Goal: Information Seeking & Learning: Learn about a topic

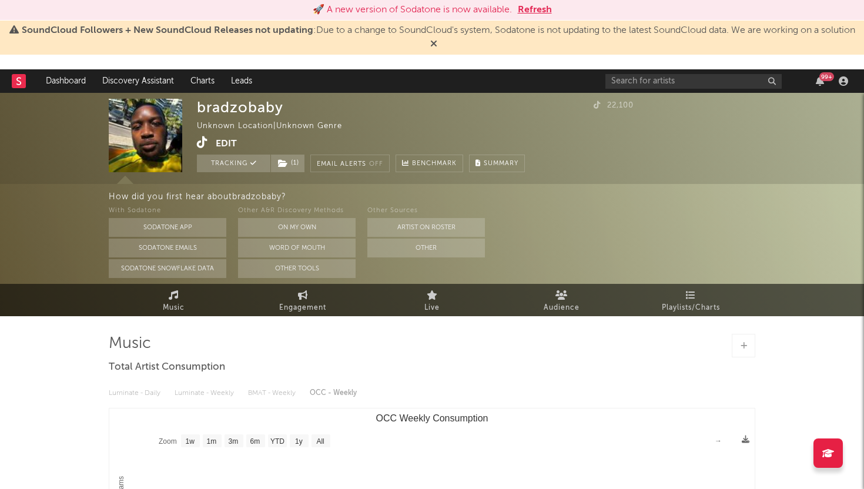
select select "1w"
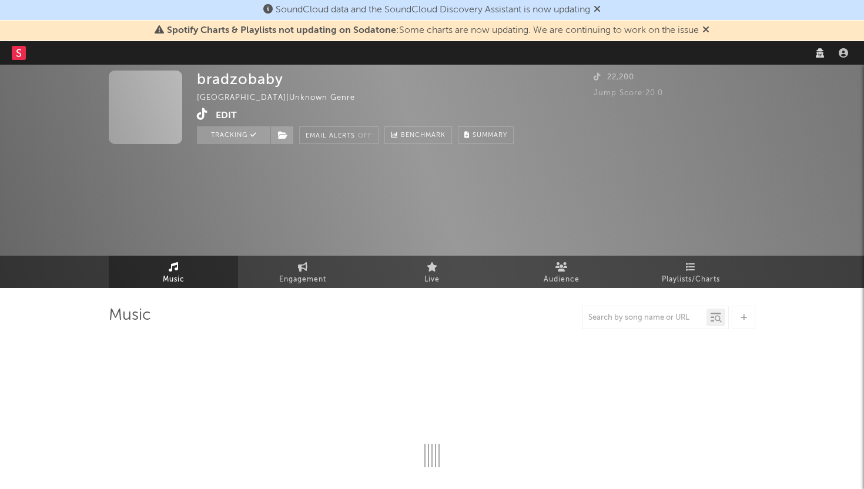
select select "recorded_music"
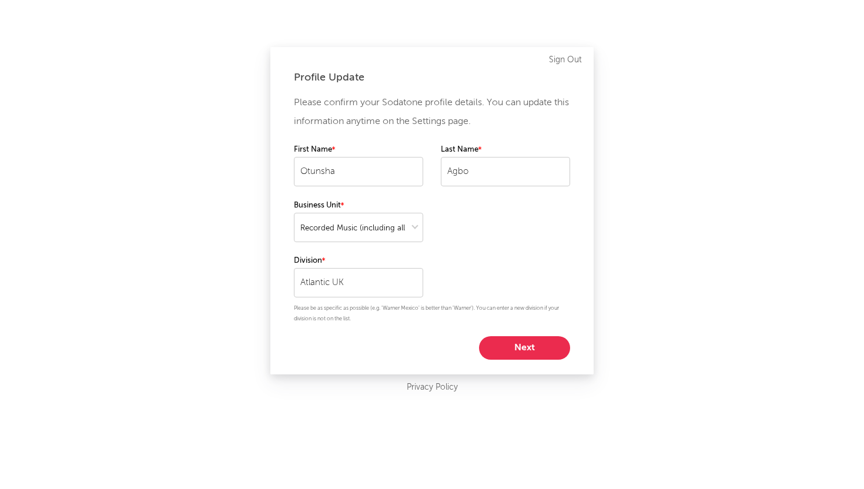
click at [525, 341] on button "Next" at bounding box center [524, 348] width 91 height 24
select select "anr_research"
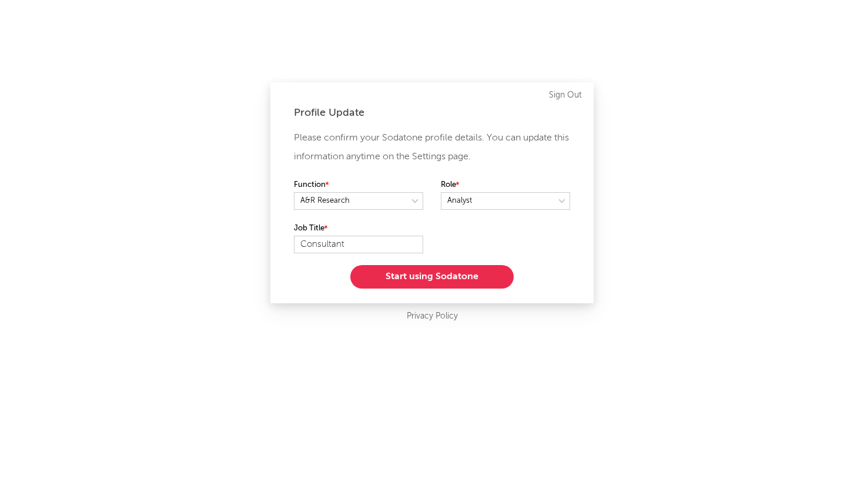
click at [478, 274] on button "Start using Sodatone" at bounding box center [431, 277] width 163 height 24
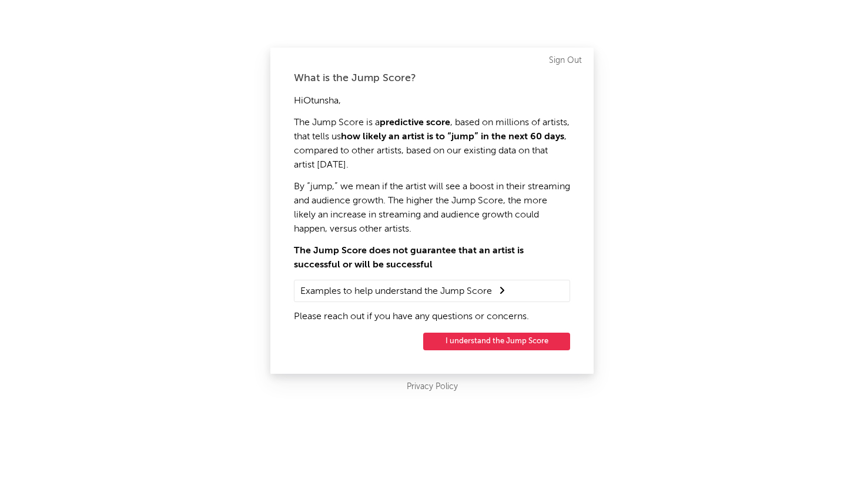
click at [497, 335] on button "I understand the Jump Score" at bounding box center [496, 342] width 147 height 18
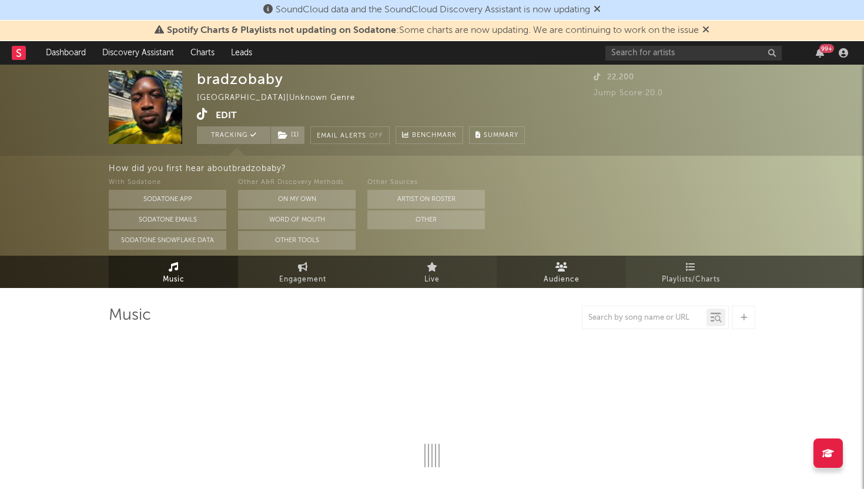
select select "1w"
click at [601, 11] on icon at bounding box center [596, 8] width 7 height 9
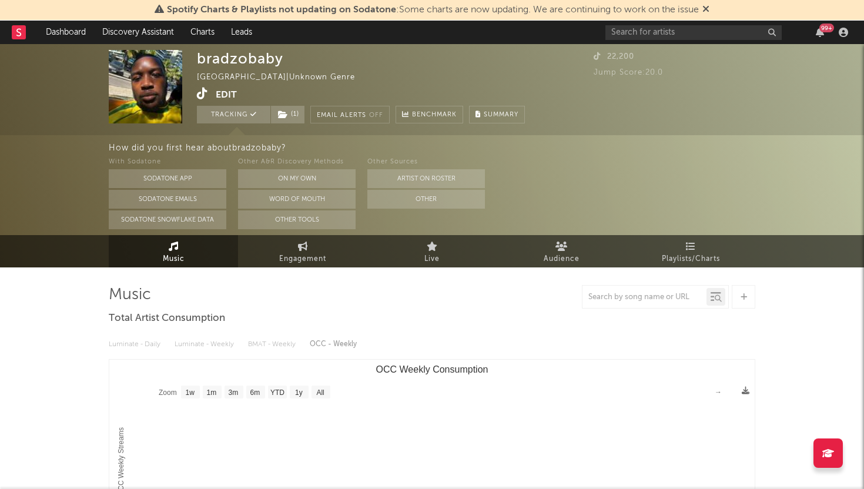
click at [709, 11] on icon at bounding box center [705, 8] width 7 height 9
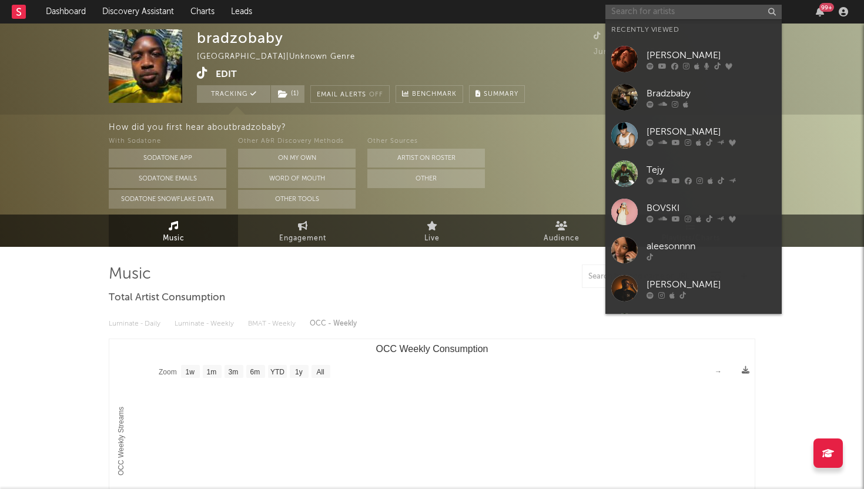
click at [679, 15] on input "text" at bounding box center [693, 12] width 176 height 15
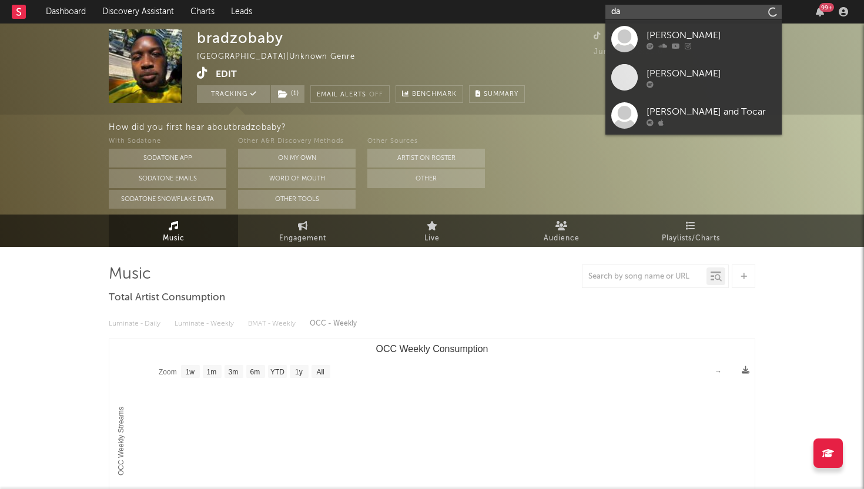
type input "d"
type input "danielwaya"
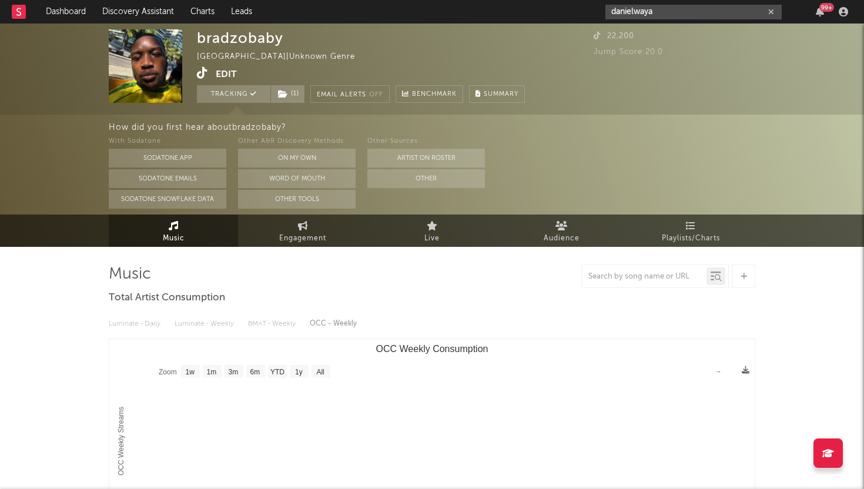
click at [774, 11] on button "button" at bounding box center [770, 11] width 9 height 11
click at [730, 16] on input "text" at bounding box center [693, 12] width 176 height 15
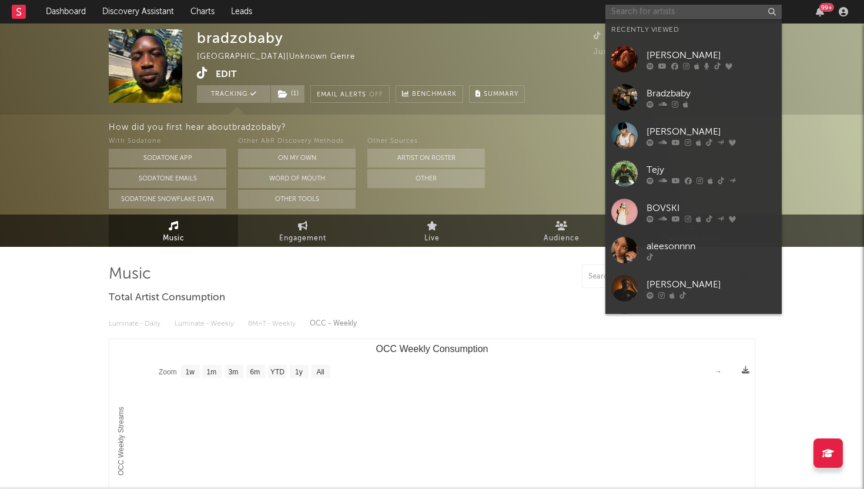
paste input "https://www.instagram.com/danielwaya_?igsh=MWR1NGV5ZXFja25lZQ=="
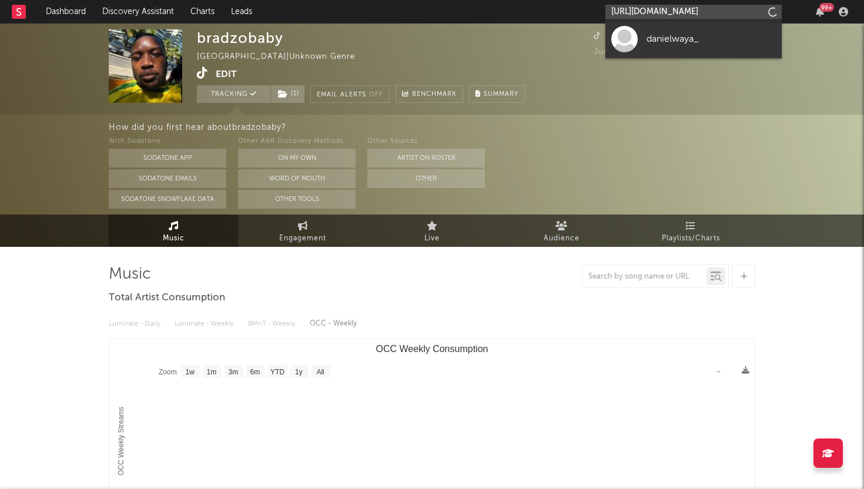
scroll to position [0, 132]
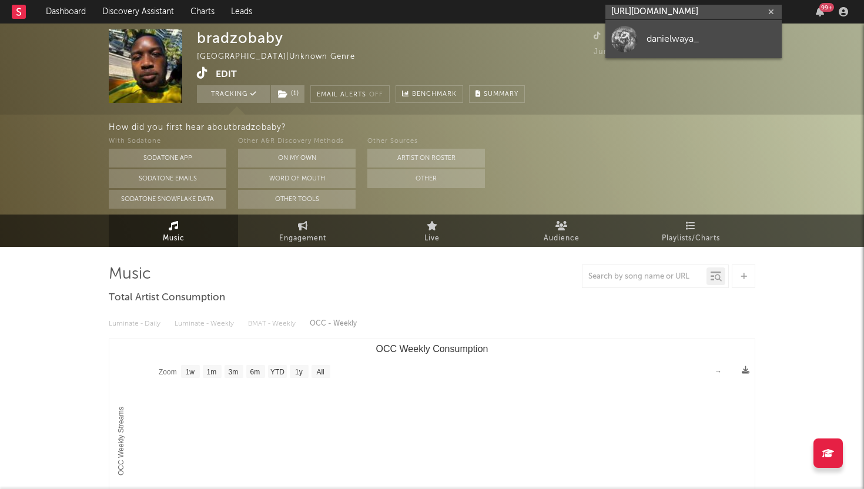
type input "https://www.instagram.com/danielwaya_?igsh=MWR1NGV5ZXFja25lZQ=="
click at [660, 47] on link "danielwaya_" at bounding box center [693, 39] width 176 height 38
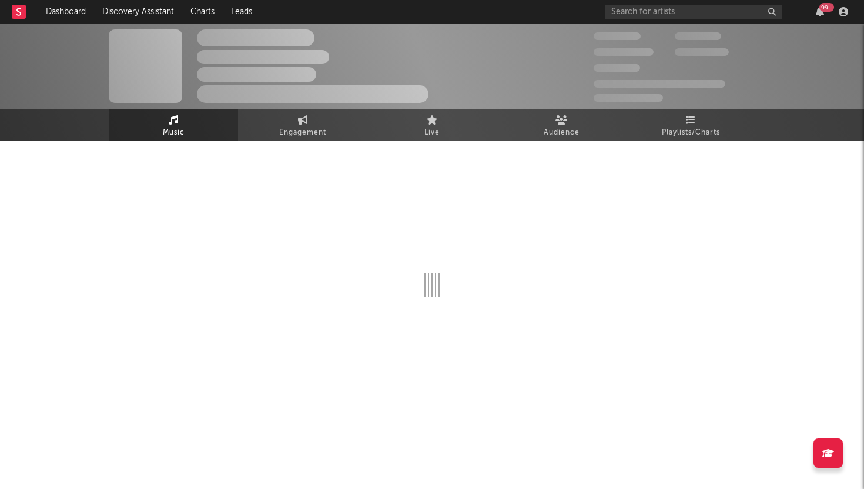
select select "1w"
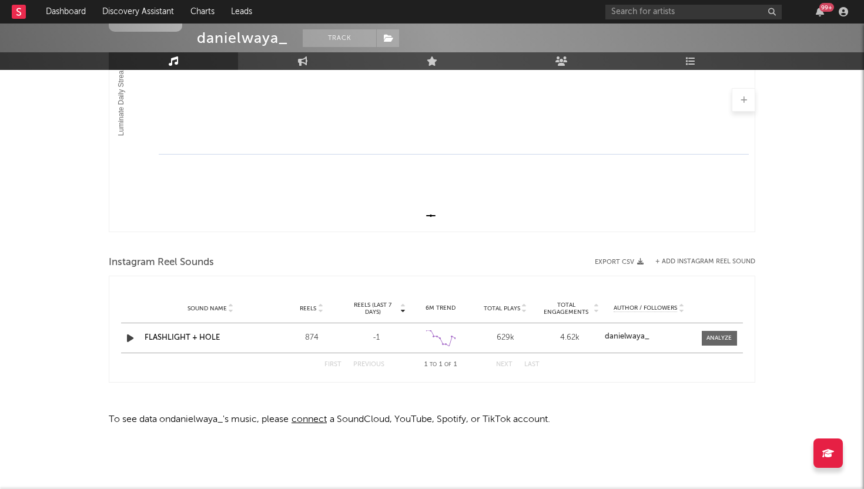
scroll to position [235, 0]
click at [128, 340] on icon "button" at bounding box center [130, 340] width 12 height 15
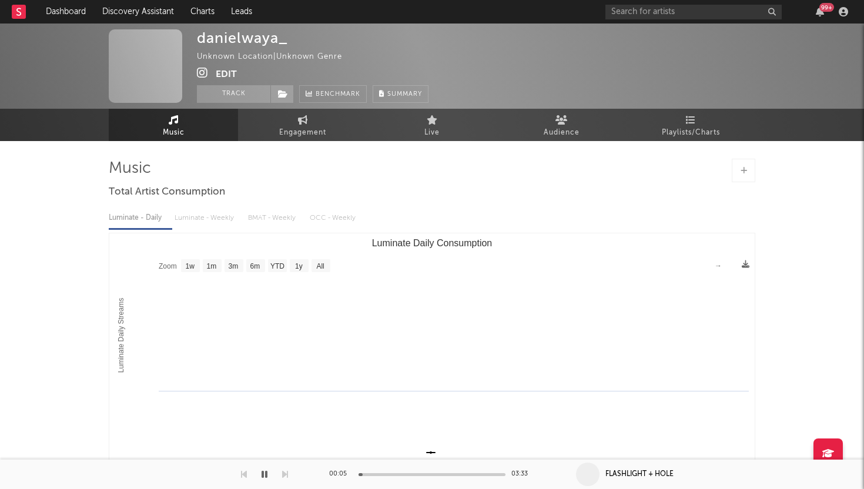
click at [231, 71] on button "Edit" at bounding box center [226, 74] width 21 height 15
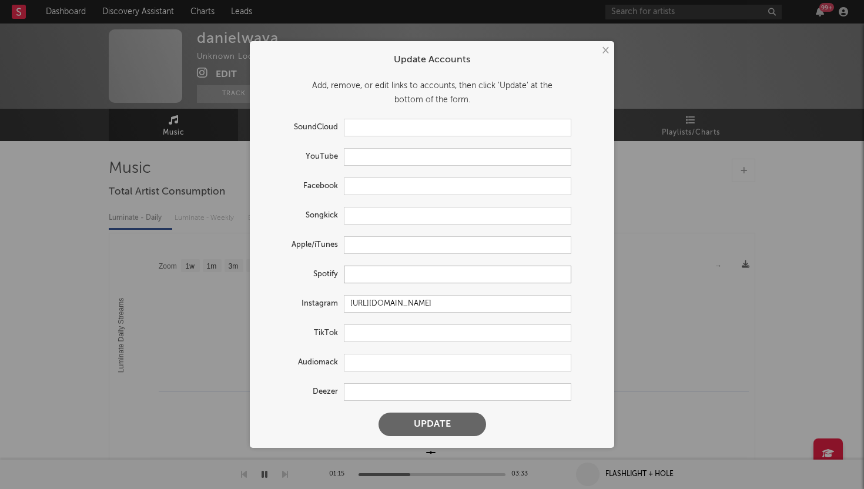
click at [394, 280] on input "text" at bounding box center [457, 275] width 227 height 18
paste input "https://prf.hn/click/camref:1101ljvYv/pubref:albumuuid%3DB093A41A-21DB-4285-B38…"
type input "https://prf.hn/click/camref:1101ljvYv/pubref:albumuuid%3DB093A41A-21DB-4285-B38…"
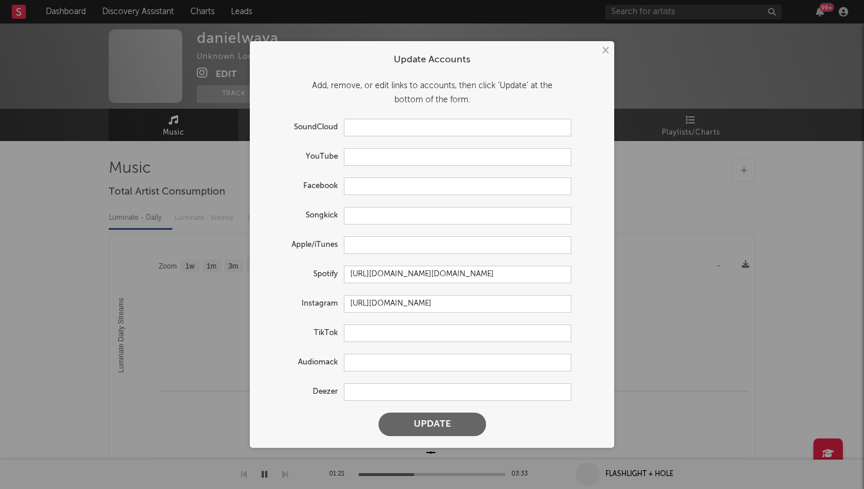
click at [422, 420] on button "Update" at bounding box center [432, 424] width 108 height 24
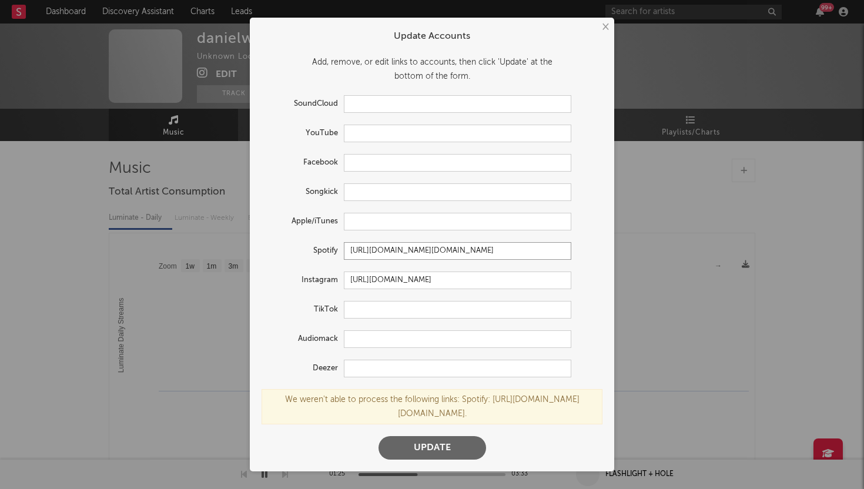
scroll to position [0, 525]
drag, startPoint x: 352, startPoint y: 237, endPoint x: 620, endPoint y: 269, distance: 270.4
click at [620, 269] on div "× Update Accounts Add, remove, or edit links to accounts, then click 'Update' a…" at bounding box center [432, 244] width 864 height 489
click at [598, 21] on button "×" at bounding box center [604, 27] width 13 height 13
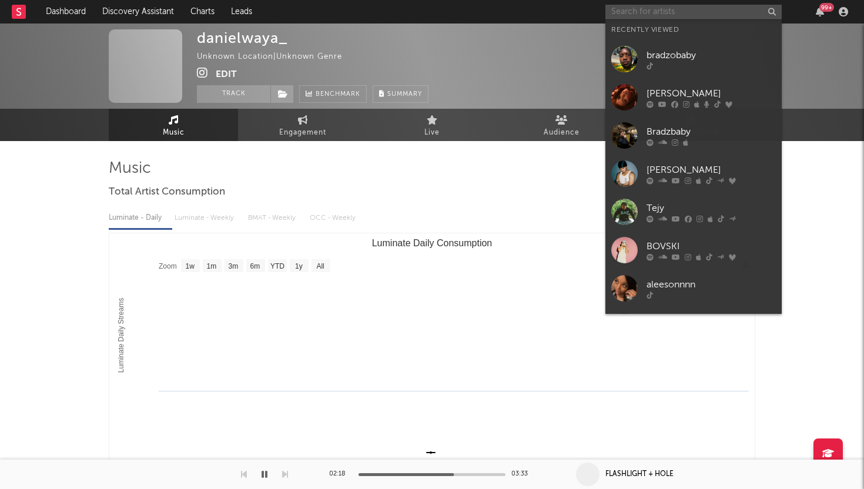
click at [638, 15] on input "text" at bounding box center [693, 12] width 176 height 15
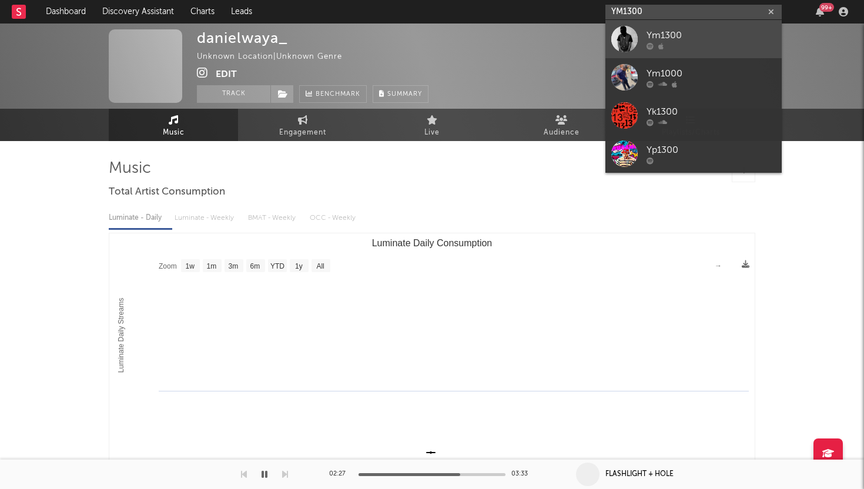
type input "YM1300"
click at [626, 36] on div at bounding box center [624, 39] width 26 height 26
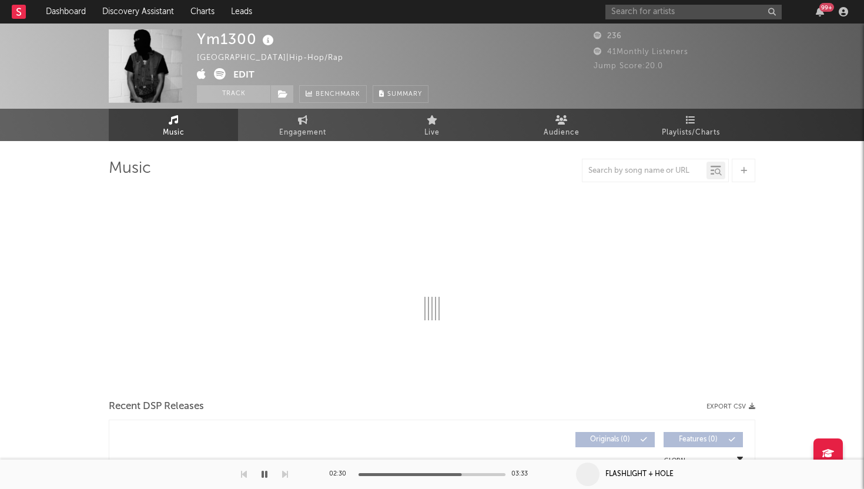
select select "1w"
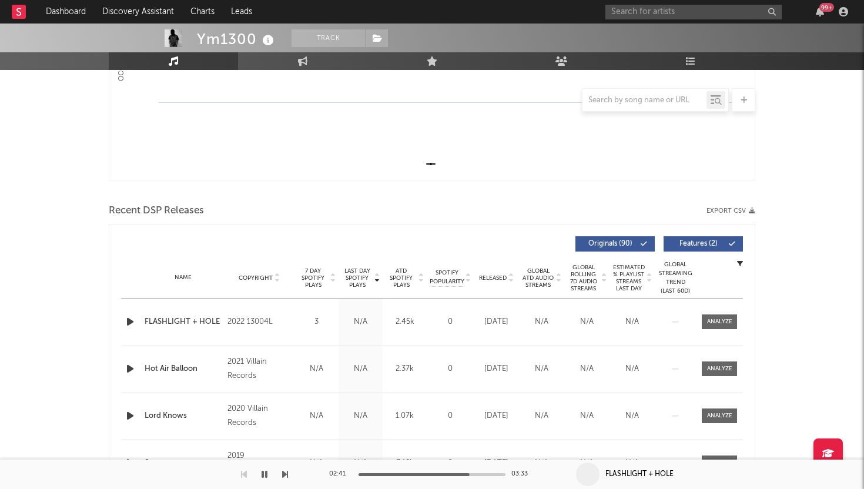
scroll to position [287, 0]
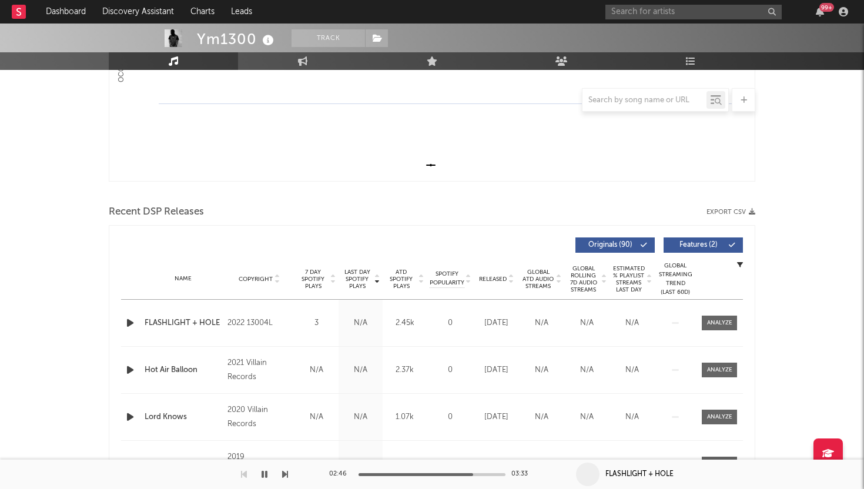
click at [499, 280] on span "Released" at bounding box center [493, 279] width 28 height 7
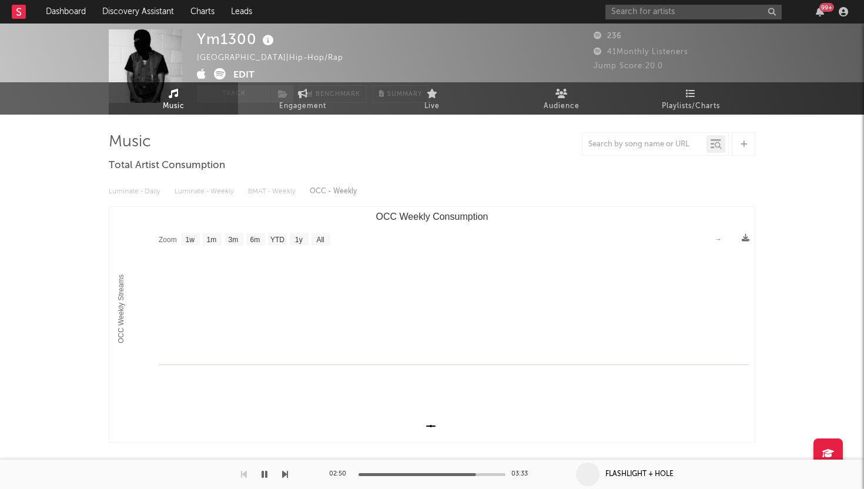
scroll to position [0, 0]
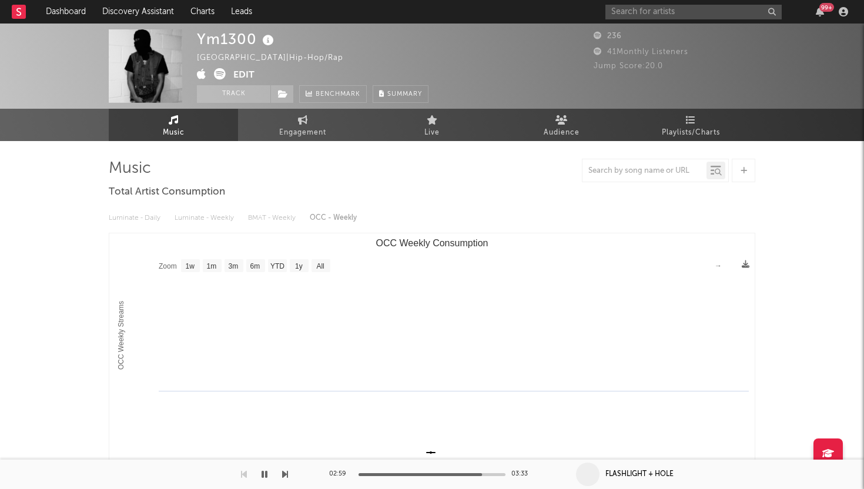
click at [244, 76] on button "Edit" at bounding box center [243, 75] width 21 height 15
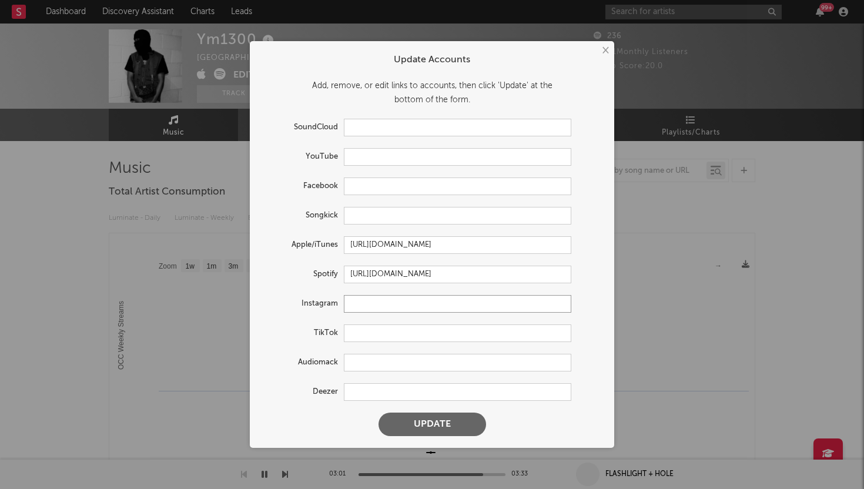
click at [392, 307] on input "text" at bounding box center [457, 304] width 227 height 18
paste input "https://prf.hn/click/camref:1101ljvYv/pubref:albumuuid%3DB093A41A-21DB-4285-B38…"
click at [415, 420] on button "Update" at bounding box center [432, 424] width 108 height 24
click at [415, 420] on div at bounding box center [432, 424] width 37 height 12
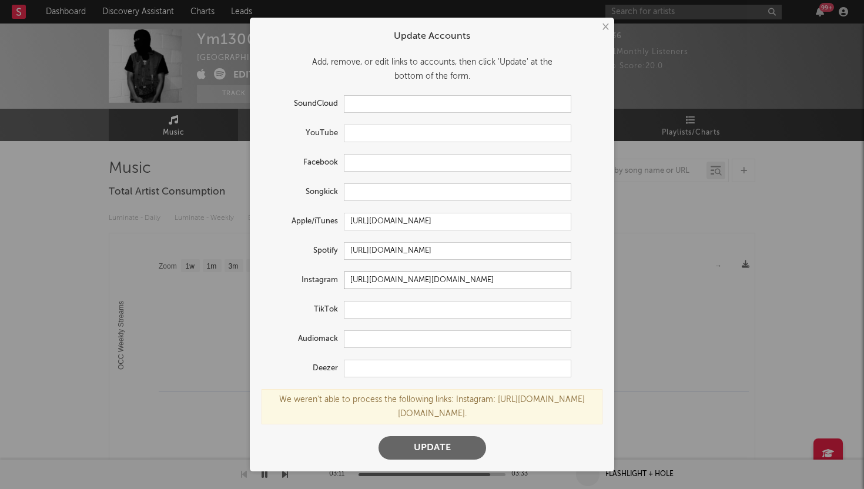
scroll to position [0, 19]
drag, startPoint x: 353, startPoint y: 264, endPoint x: 716, endPoint y: 289, distance: 364.0
click at [716, 289] on div "× Update Accounts Add, remove, or edit links to accounts, then click 'Update' a…" at bounding box center [432, 244] width 864 height 489
type input "h"
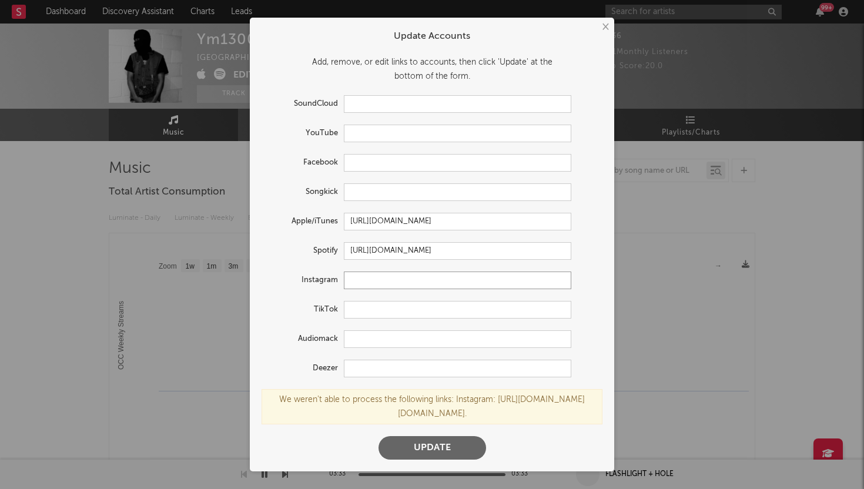
click at [478, 271] on input "text" at bounding box center [457, 280] width 227 height 18
paste input "https://www.instagram.com/danielwaya_?igsh=MWR1NGV5ZXFja25lZQ=="
type input "https://www.instagram.com/danielwaya_?igsh=MWR1NGV5ZXFja25lZQ=="
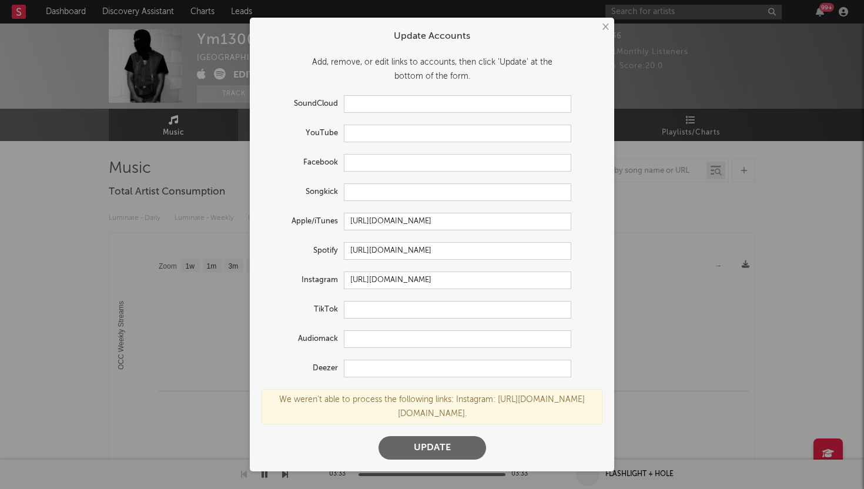
click at [437, 459] on button "Update" at bounding box center [432, 448] width 108 height 24
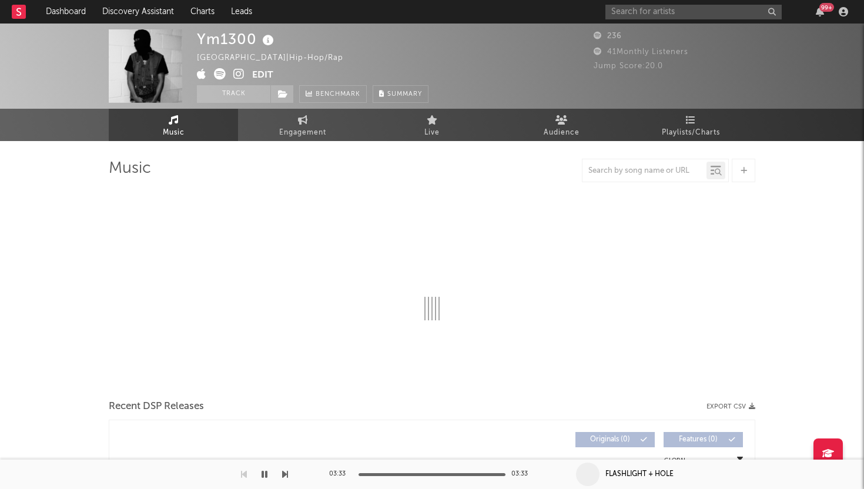
select select "1w"
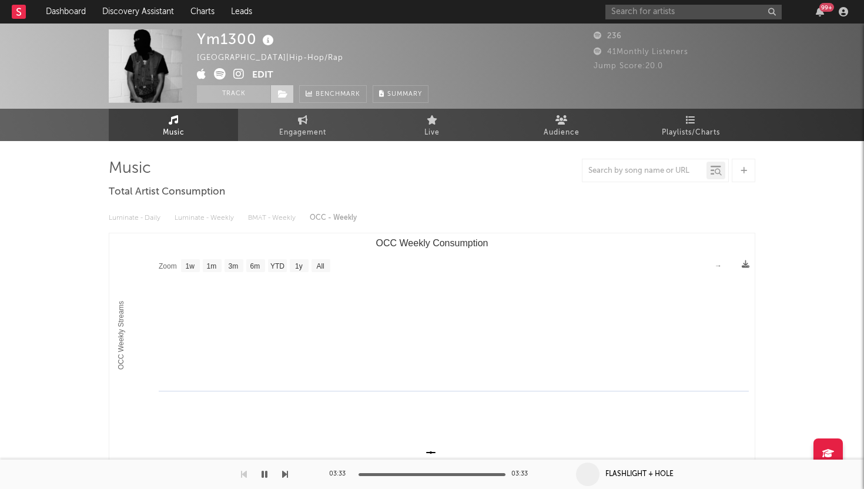
click at [283, 97] on icon at bounding box center [283, 94] width 10 height 8
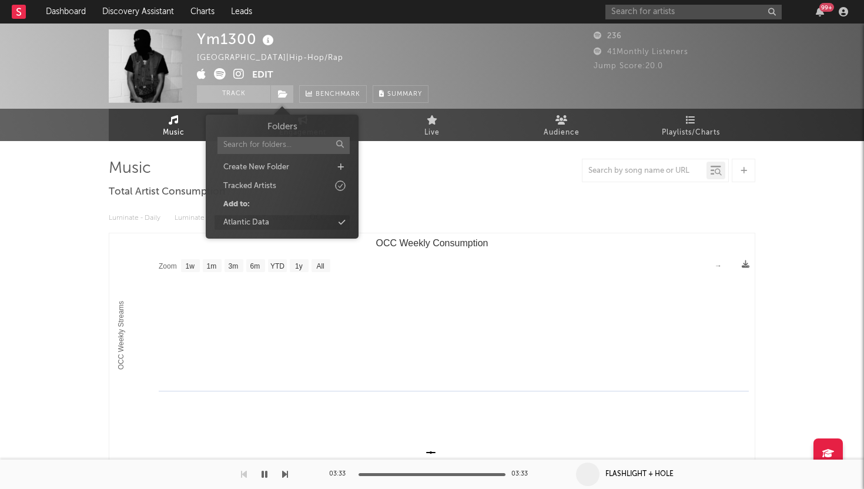
click at [274, 222] on div "Atlantic Data" at bounding box center [281, 222] width 135 height 15
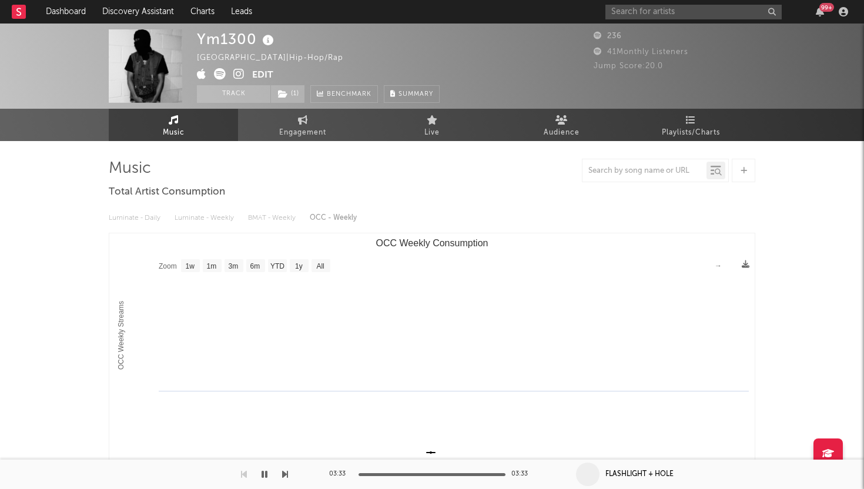
click at [656, 222] on div "Luminate - Daily Luminate - Weekly BMAT - Weekly OCC - Weekly" at bounding box center [432, 218] width 646 height 20
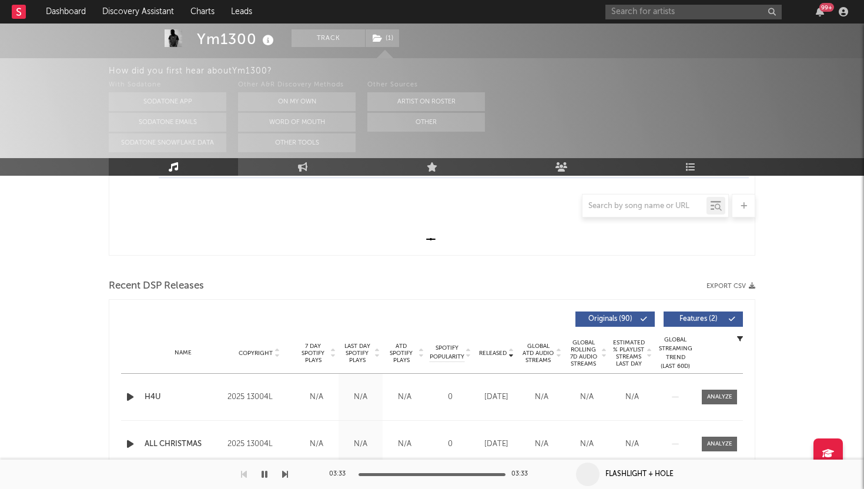
scroll to position [333, 0]
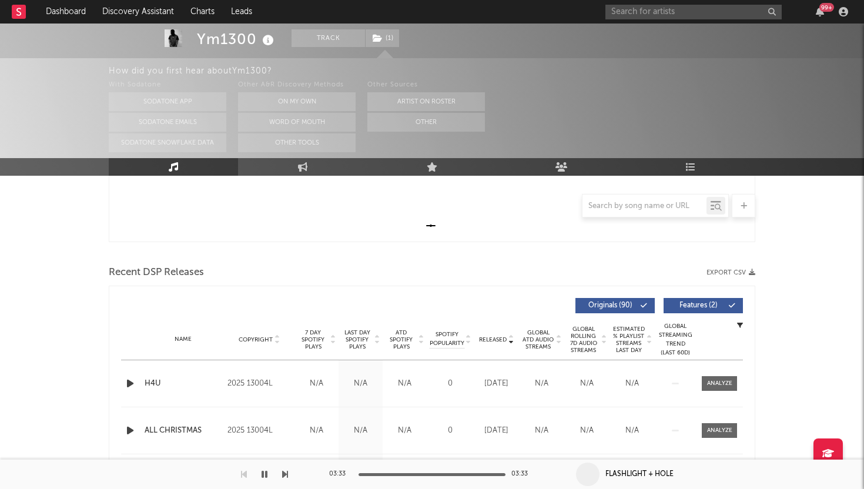
click at [130, 381] on icon "button" at bounding box center [130, 383] width 12 height 15
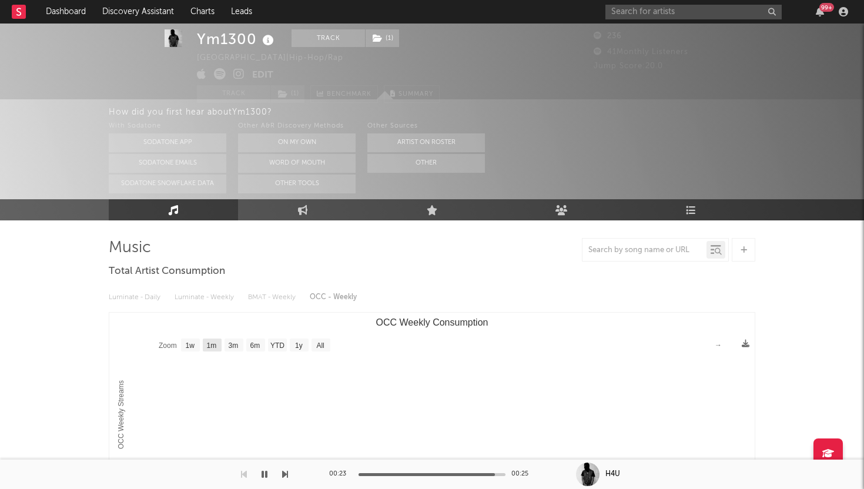
scroll to position [0, 0]
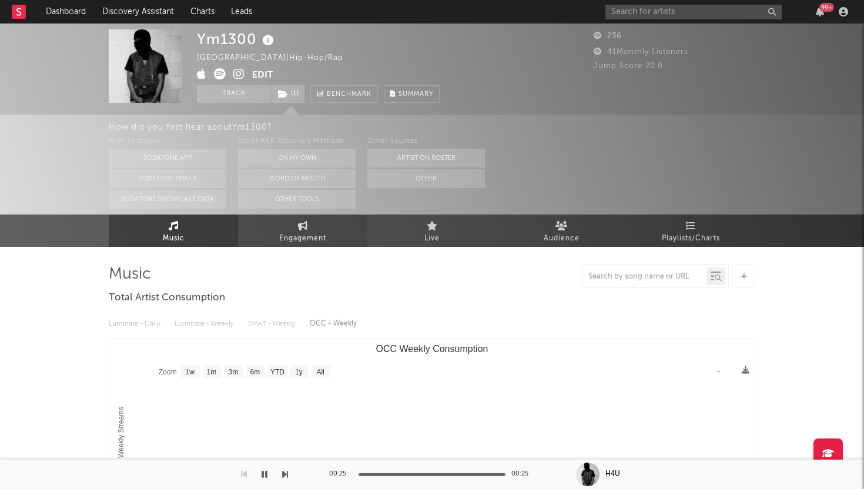
click at [287, 240] on span "Engagement" at bounding box center [302, 239] width 47 height 14
select select "1w"
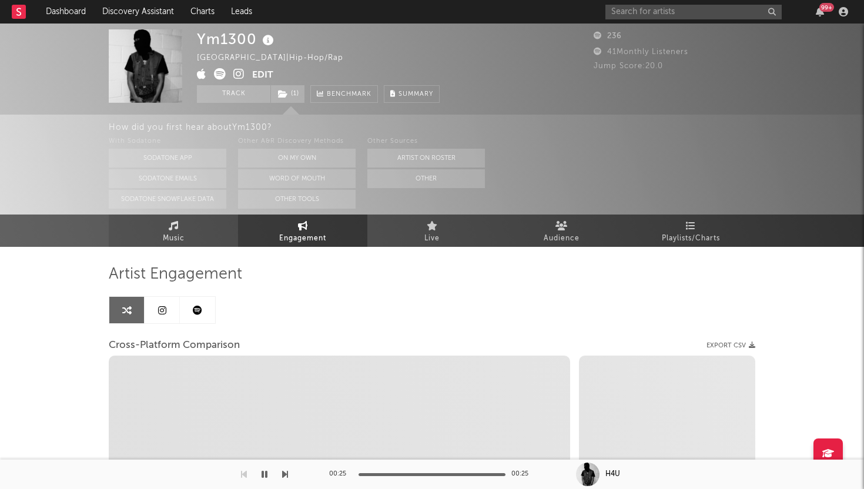
click at [169, 238] on span "Music" at bounding box center [174, 239] width 22 height 14
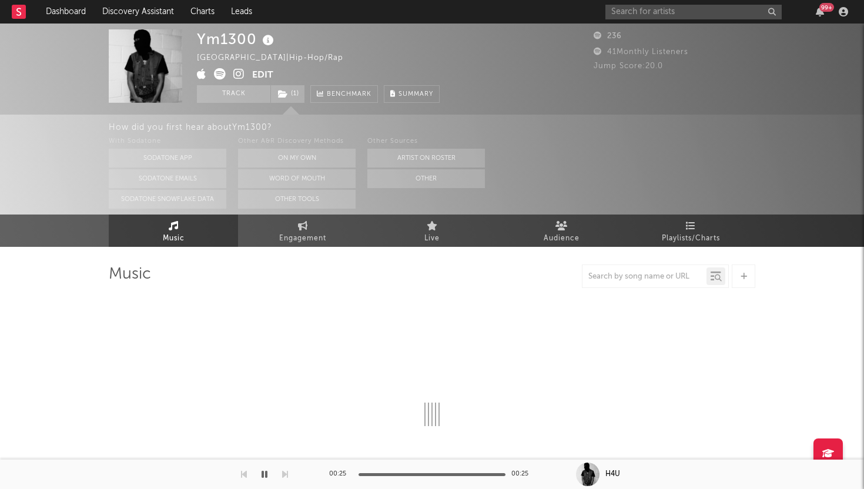
select select "1w"
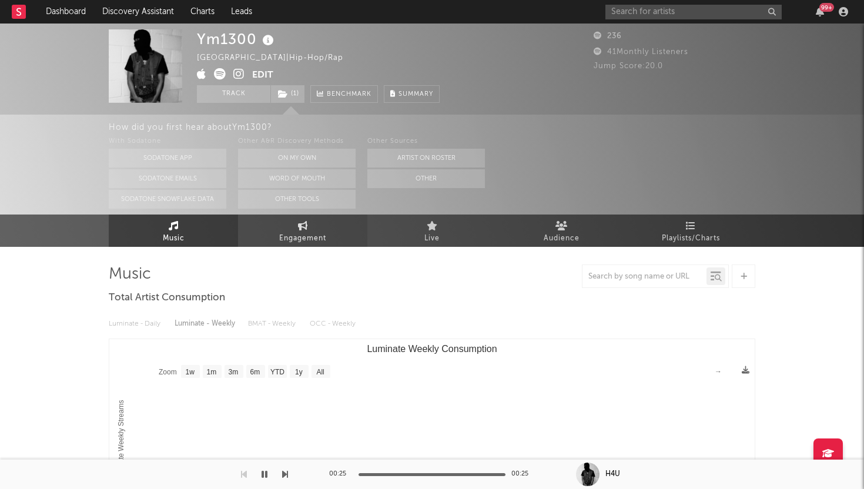
click at [276, 228] on link "Engagement" at bounding box center [302, 230] width 129 height 32
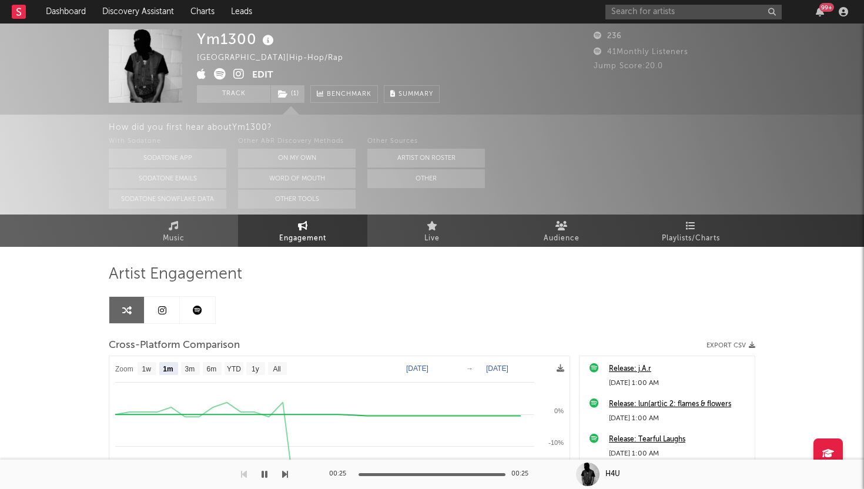
select select "1m"
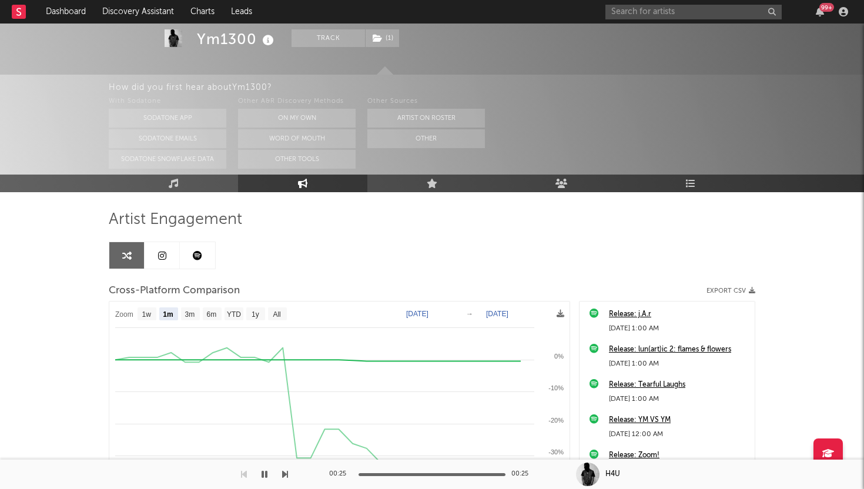
scroll to position [48, 0]
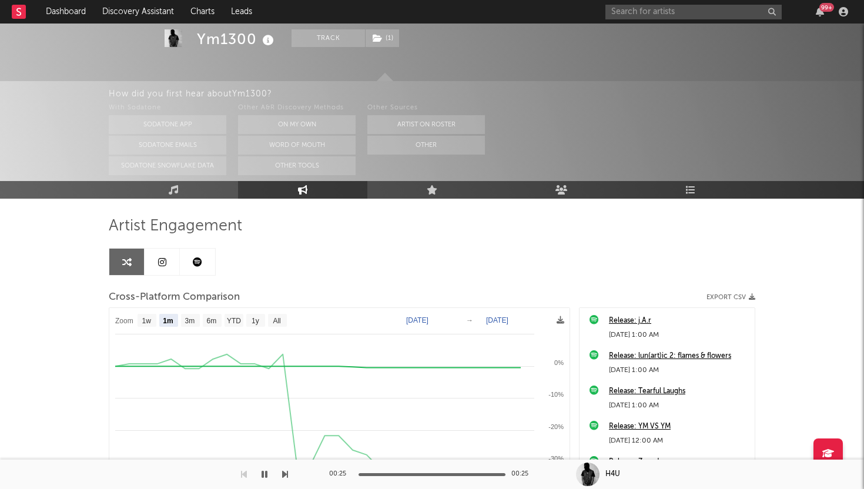
click at [166, 263] on link at bounding box center [162, 262] width 35 height 26
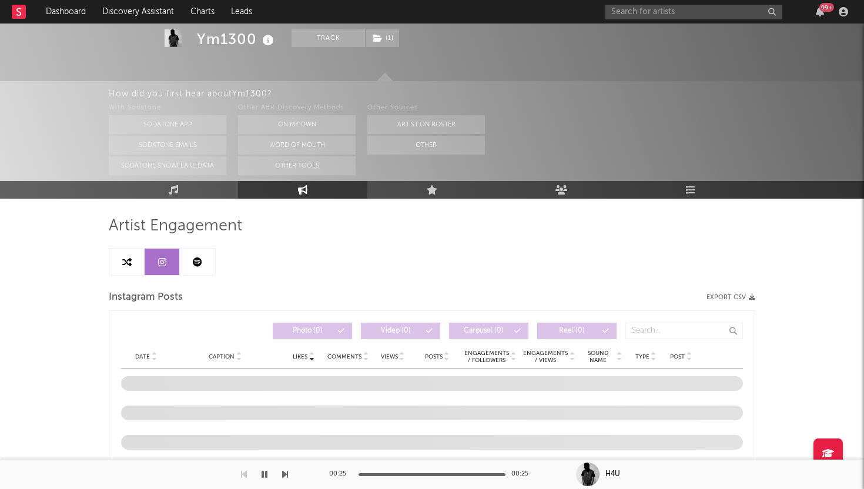
select select "1w"
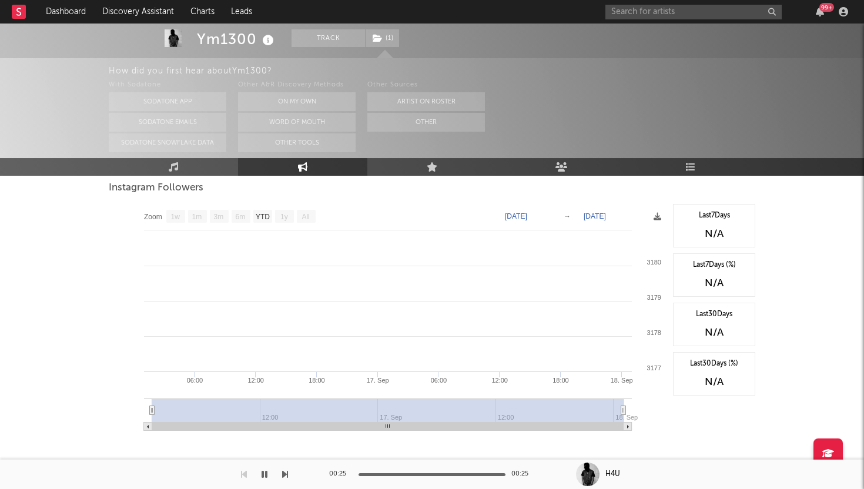
scroll to position [160, 0]
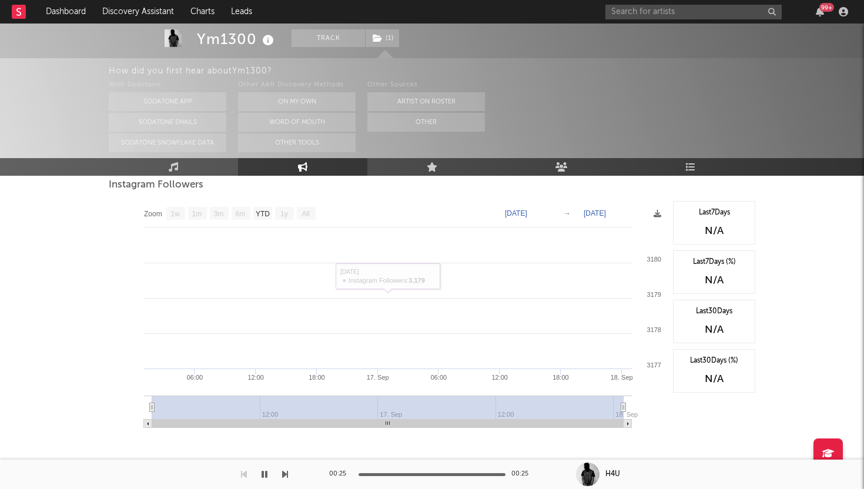
click at [241, 219] on rect at bounding box center [241, 213] width 19 height 13
click at [239, 213] on text "6m" at bounding box center [241, 214] width 10 height 8
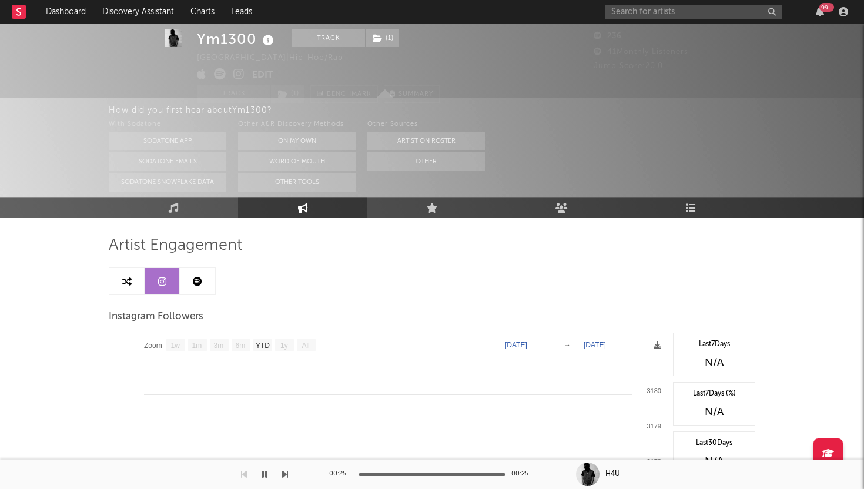
scroll to position [0, 0]
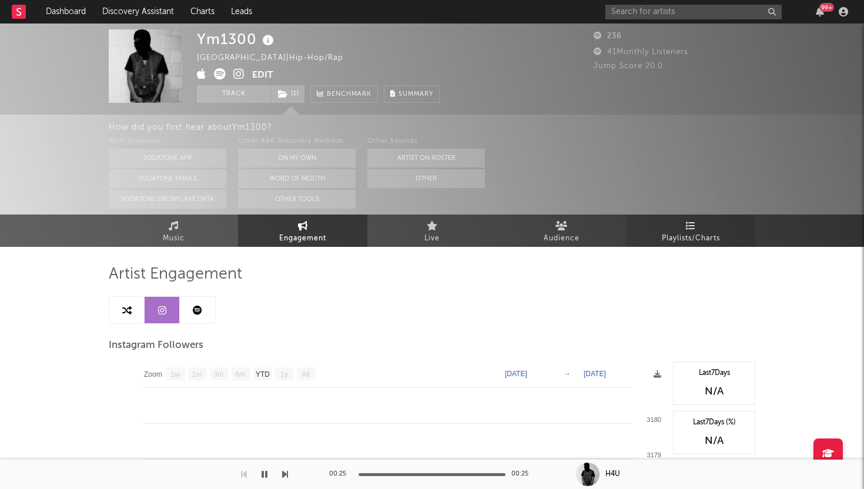
click at [693, 226] on icon at bounding box center [691, 225] width 10 height 9
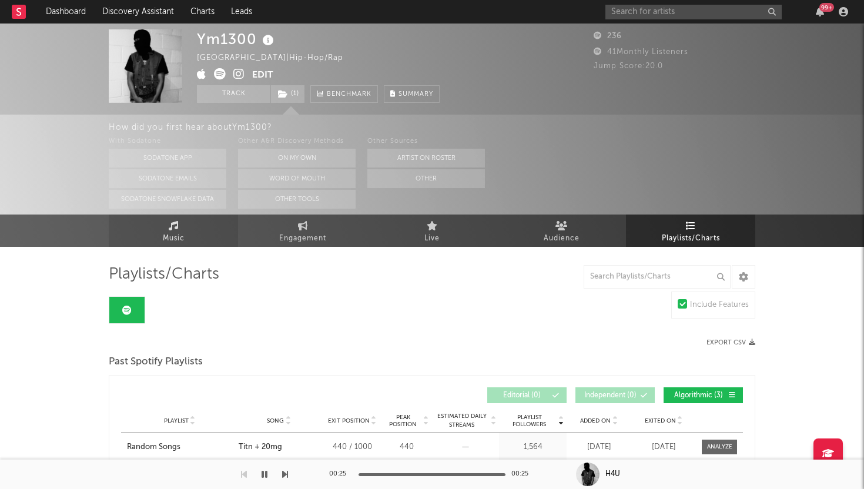
click at [183, 236] on span "Music" at bounding box center [174, 239] width 22 height 14
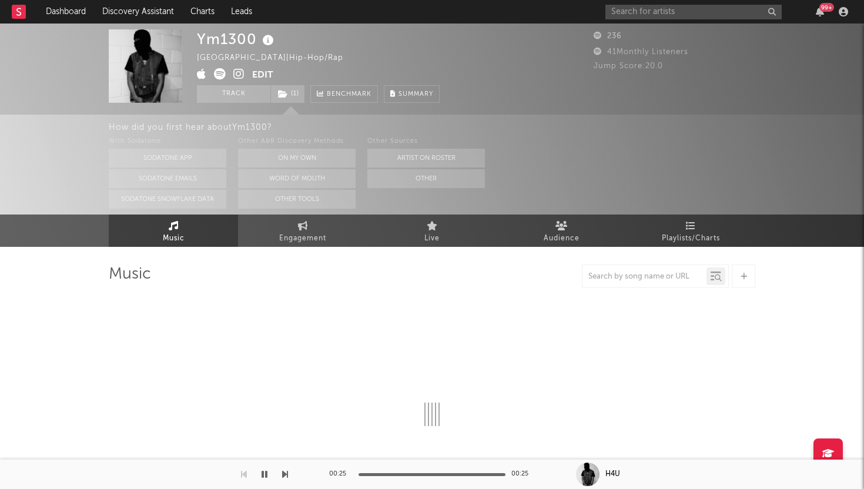
select select "1w"
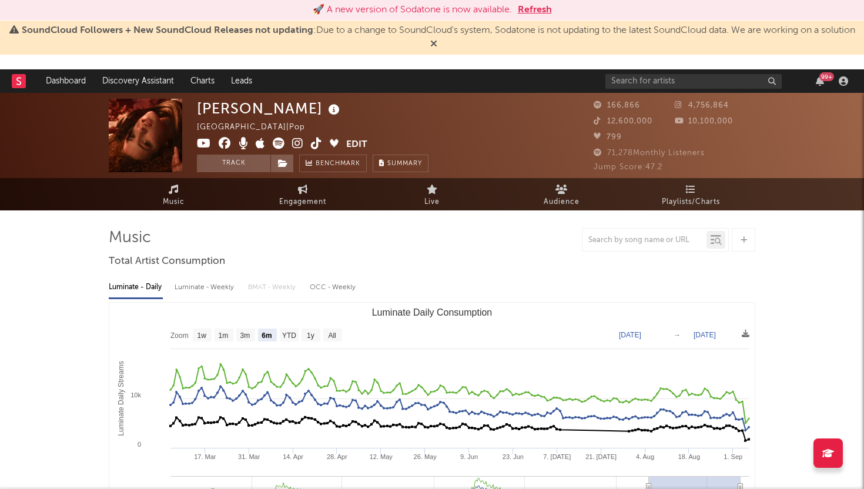
select select "6m"
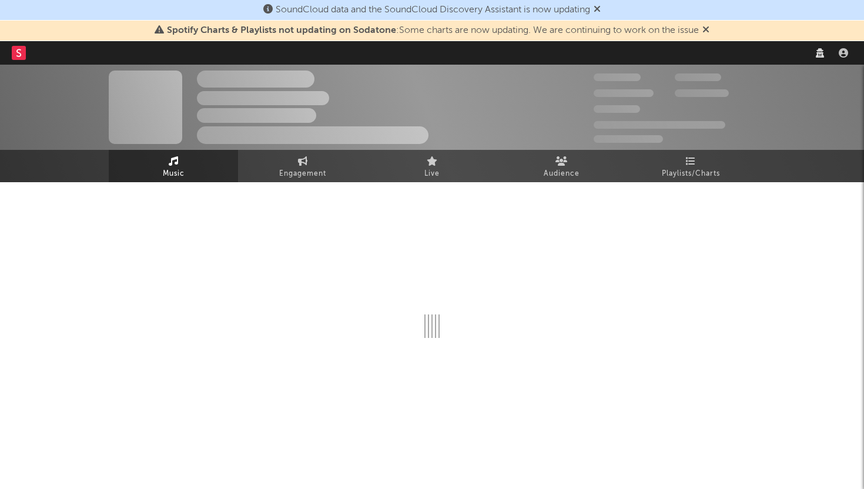
select select "recorded_music"
